Goal: Task Accomplishment & Management: Manage account settings

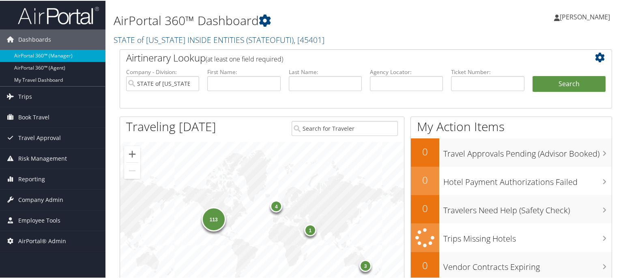
click at [112, 28] on div "AirPortal 360™ Dashboard STATE of [US_STATE] INSIDE ENTITIES ( STATEOFUTI ) , […" at bounding box center [365, 24] width 520 height 49
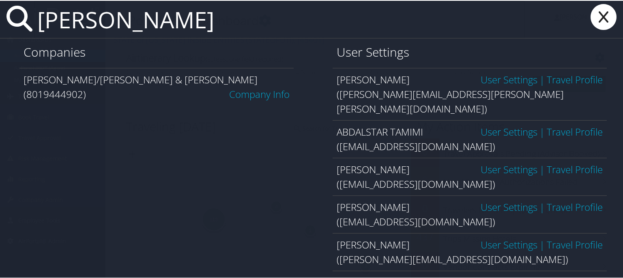
type input "[PERSON_NAME]"
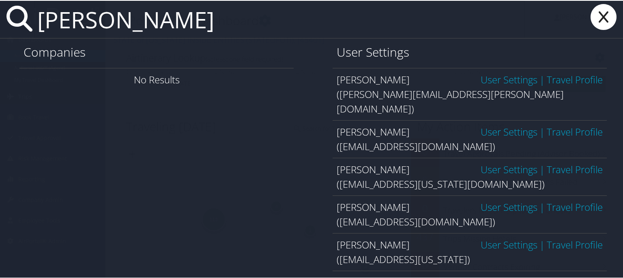
click at [495, 79] on link "User Settings" at bounding box center [508, 78] width 57 height 13
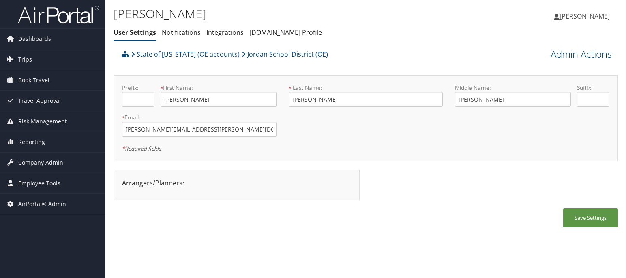
click at [589, 53] on link "Admin Actions" at bounding box center [580, 54] width 61 height 14
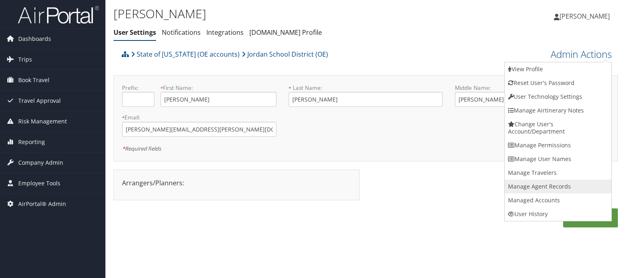
click at [557, 187] on link "Manage Agent Records" at bounding box center [558, 187] width 107 height 14
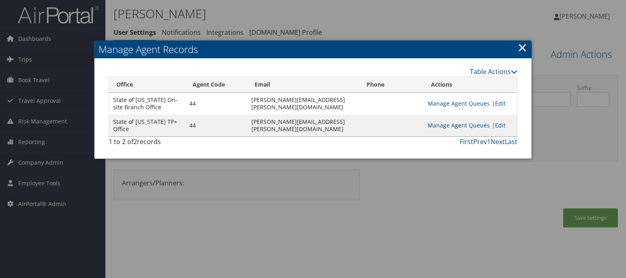
click at [495, 107] on link "Edit" at bounding box center [500, 104] width 11 height 8
